Goal: Navigation & Orientation: Go to known website

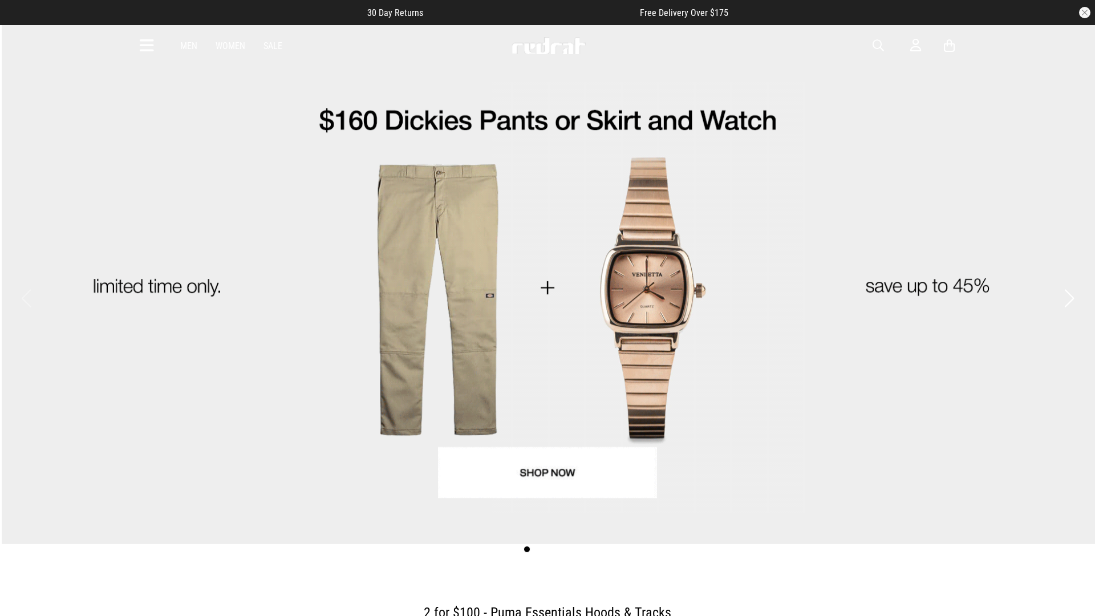
click at [0, 0] on article "30 Day Returns Free Delivery Over $175" at bounding box center [547, 12] width 1095 height 25
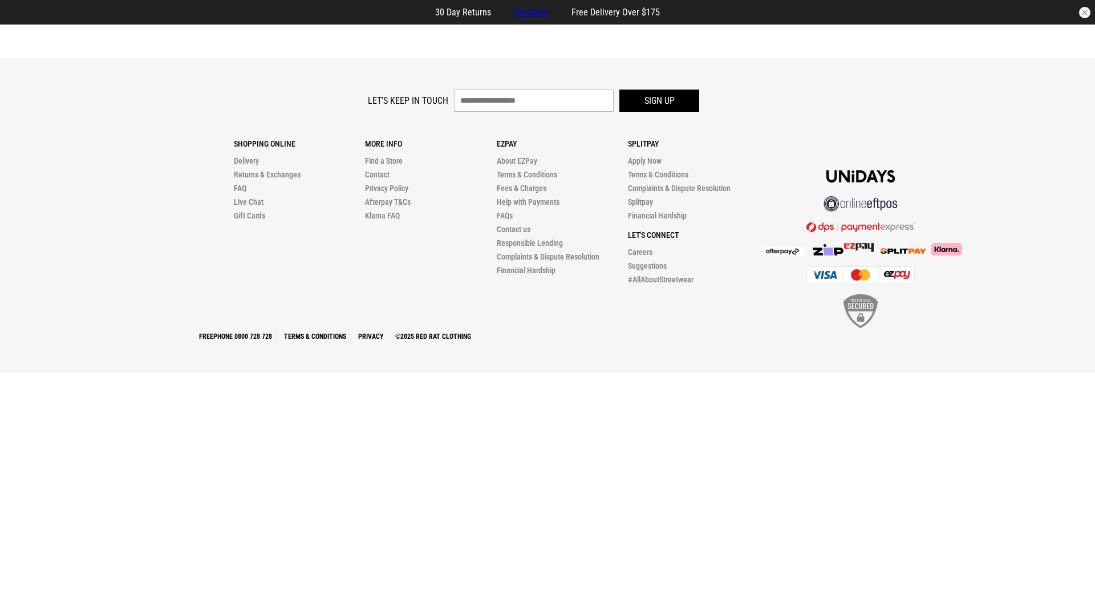
click at [0, 0] on article "30 Day Returns Trustpilot Free Delivery Over $175" at bounding box center [547, 12] width 1095 height 25
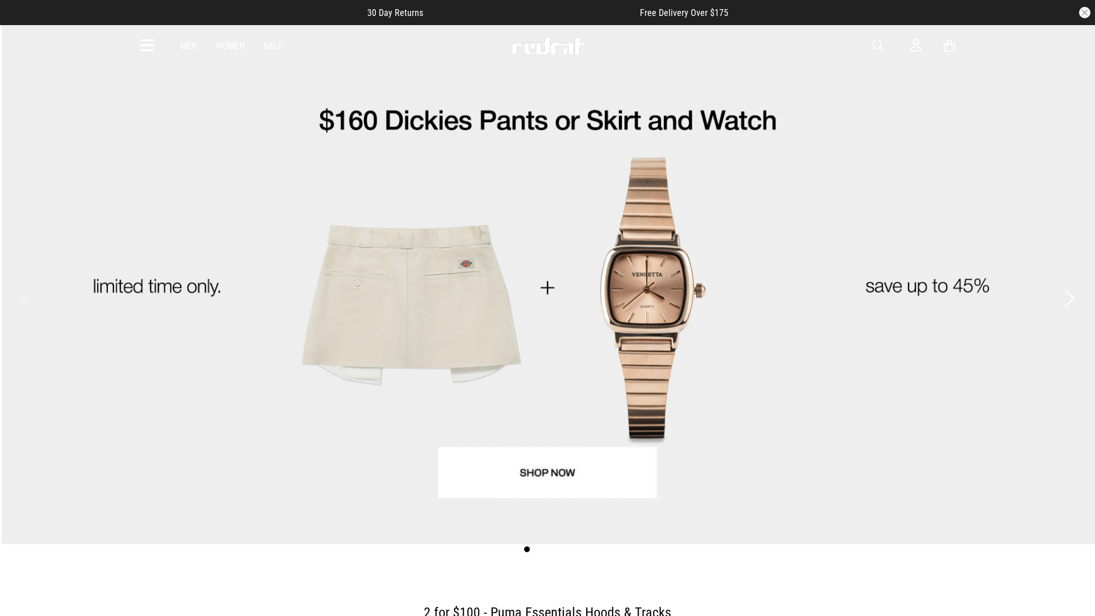
click at [0, 0] on article "30 Day Returns Free Delivery Over $175" at bounding box center [547, 12] width 1095 height 25
